Goal: Check status: Check status

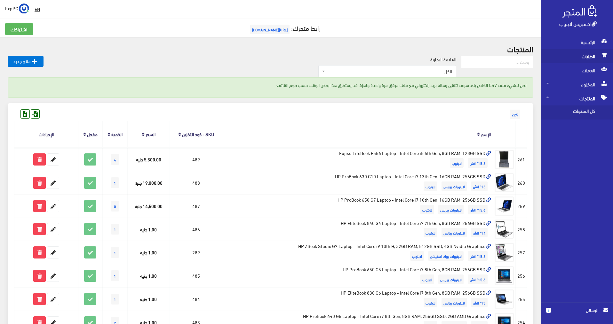
click at [592, 58] on span "الطلبات" at bounding box center [577, 56] width 62 height 14
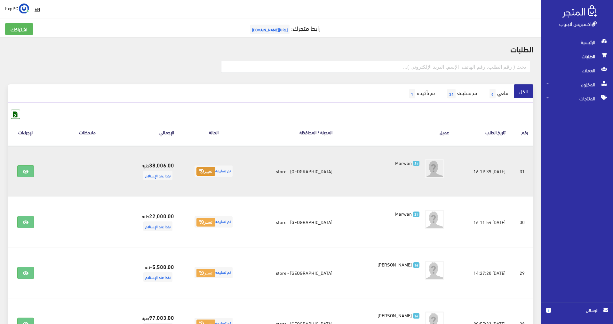
click at [209, 169] on button "تغيير" at bounding box center [205, 171] width 19 height 9
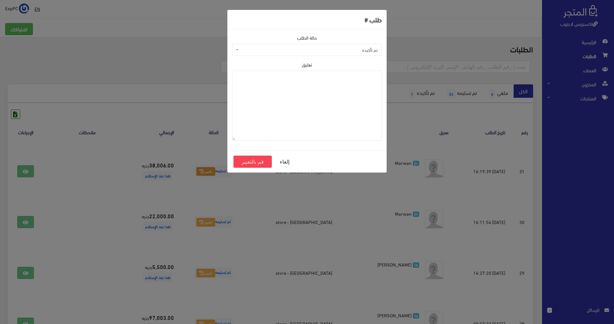
click at [342, 46] on span "تم تأكيده" at bounding box center [307, 50] width 150 height 12
click at [285, 163] on button "إلغاء" at bounding box center [285, 162] width 26 height 12
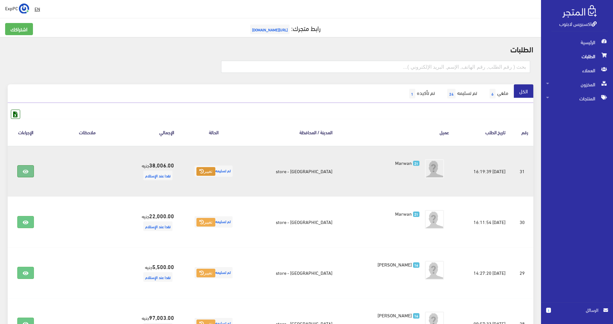
click at [22, 171] on link at bounding box center [25, 171] width 17 height 12
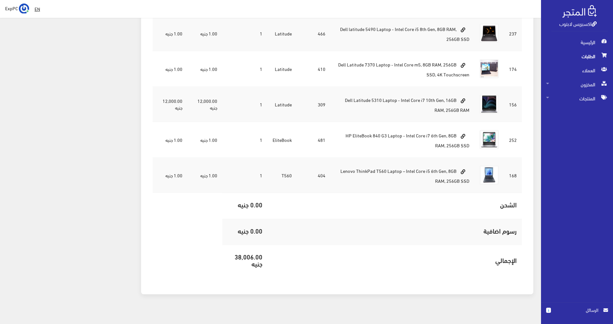
scroll to position [379, 0]
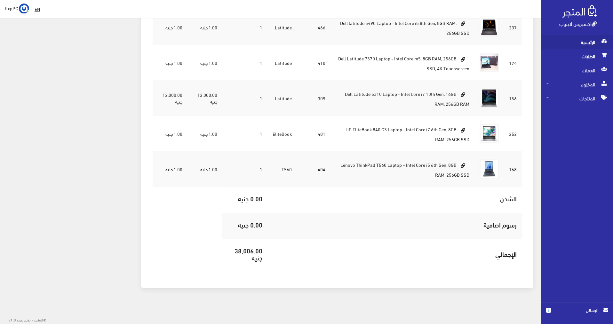
click at [593, 37] on span "الرئيسية" at bounding box center [577, 42] width 62 height 14
